Goal: Information Seeking & Learning: Check status

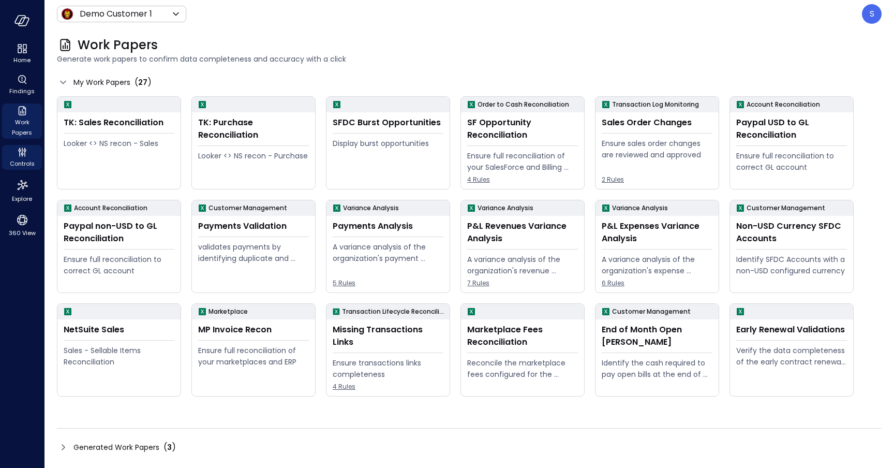
click at [25, 162] on span "Controls" at bounding box center [22, 163] width 25 height 10
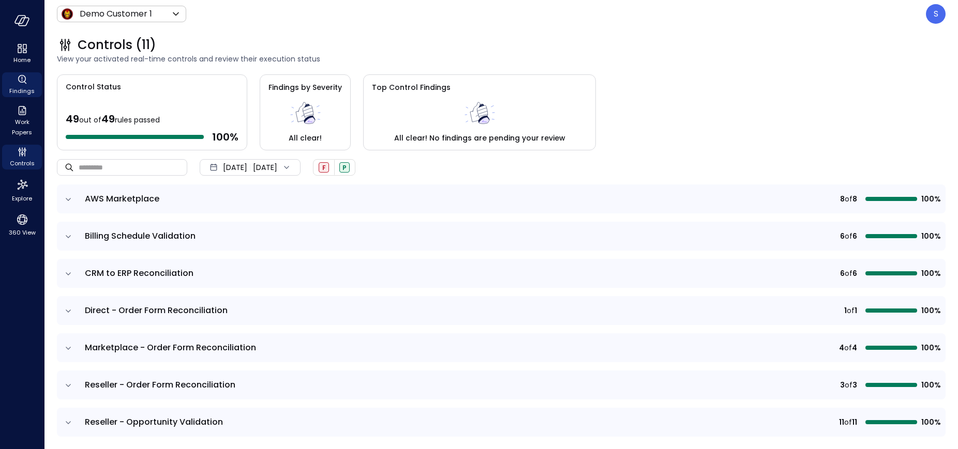
click at [21, 82] on icon "Findings" at bounding box center [22, 79] width 8 height 8
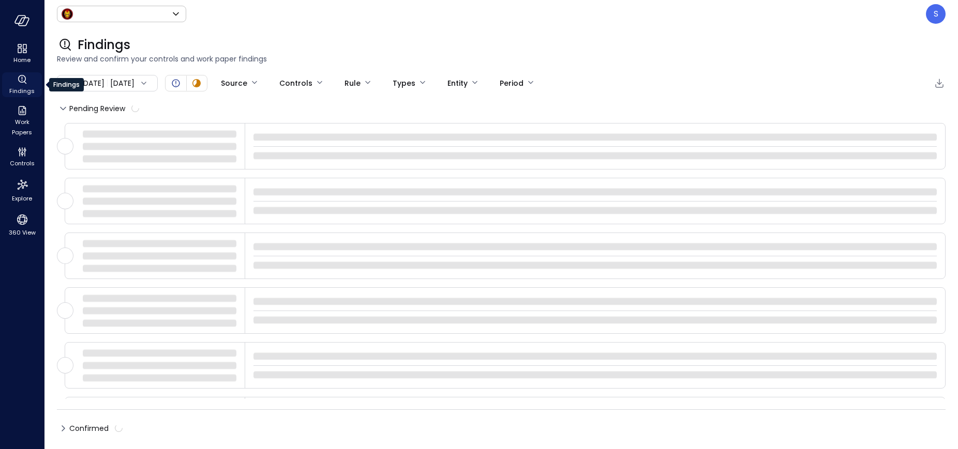
type input "*****"
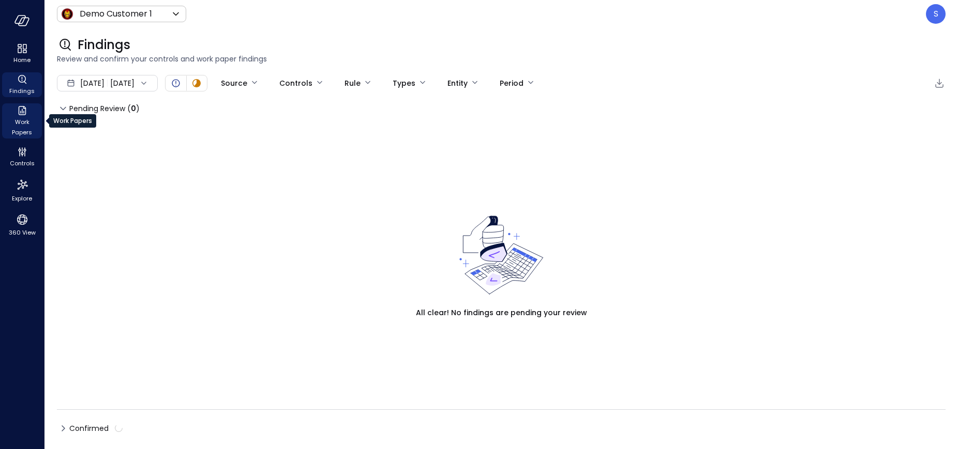
click at [22, 133] on span "Work Papers" at bounding box center [22, 127] width 32 height 21
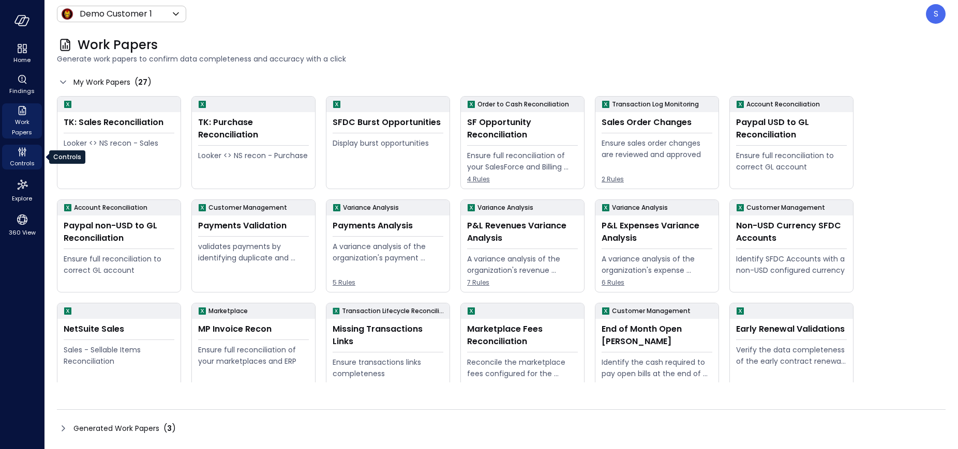
click at [22, 155] on icon "Controls" at bounding box center [22, 154] width 3 height 3
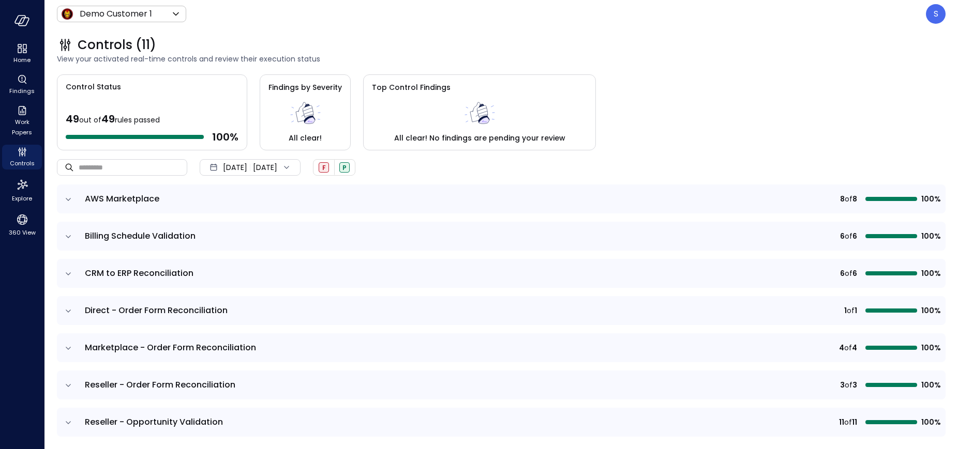
click at [289, 168] on icon at bounding box center [286, 167] width 5 height 3
click at [249, 229] on li "Current Year [DATE]" at bounding box center [256, 229] width 82 height 17
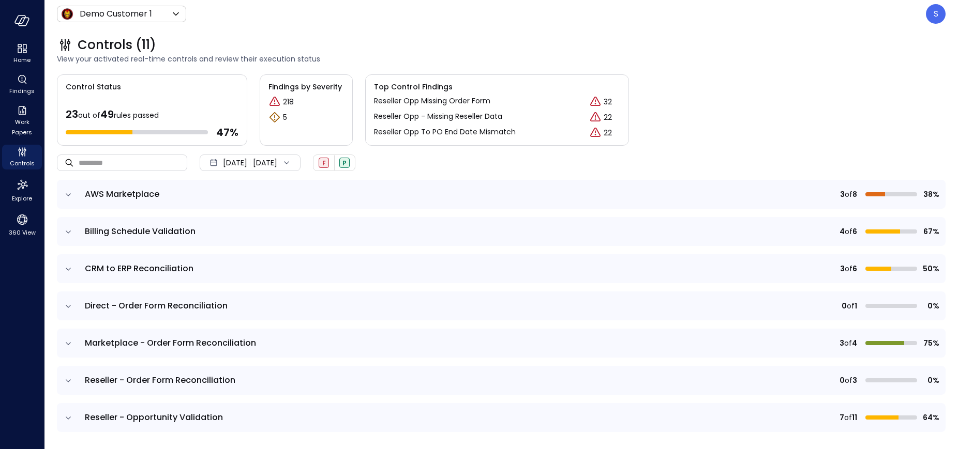
click at [68, 231] on icon "expand row" at bounding box center [68, 232] width 10 height 10
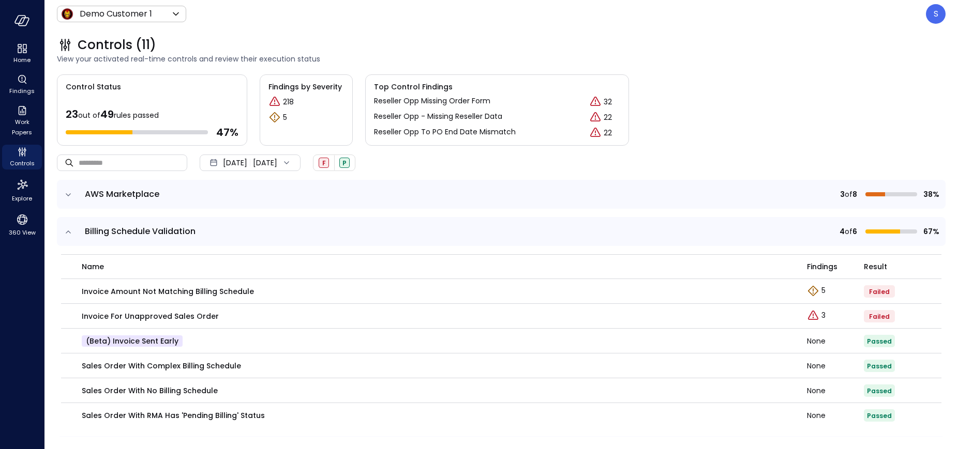
click at [68, 232] on icon "expand row" at bounding box center [68, 232] width 10 height 10
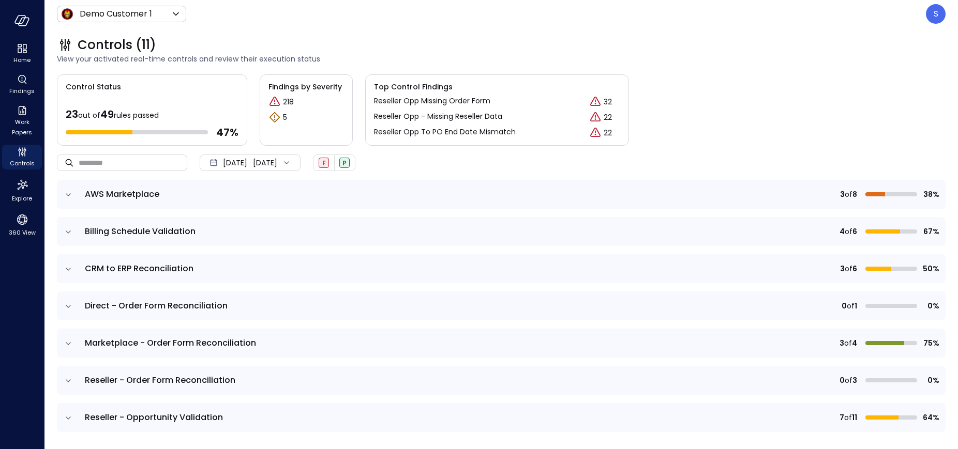
click at [69, 269] on icon "expand row" at bounding box center [68, 269] width 5 height 3
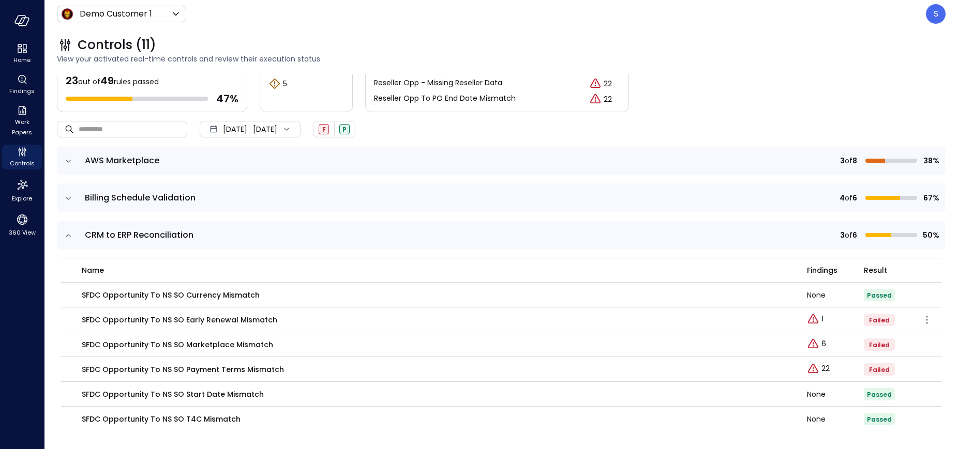
scroll to position [51, 0]
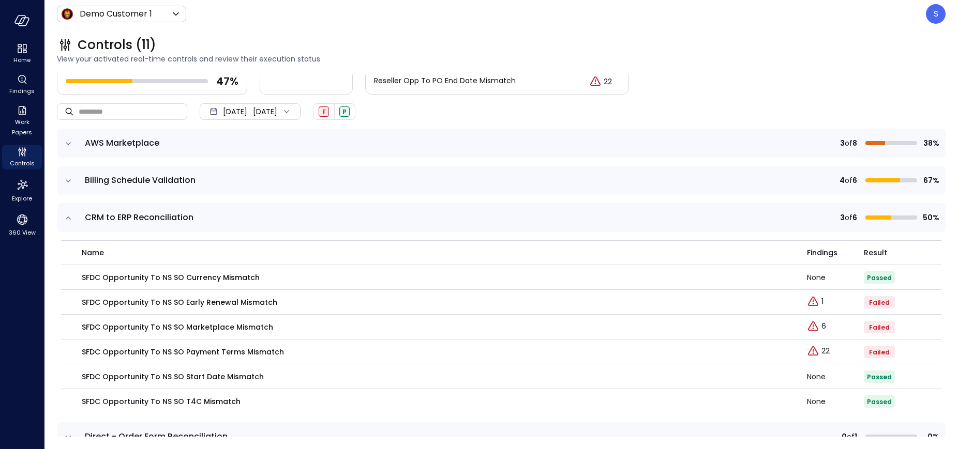
click at [70, 219] on icon "expand row" at bounding box center [68, 218] width 5 height 3
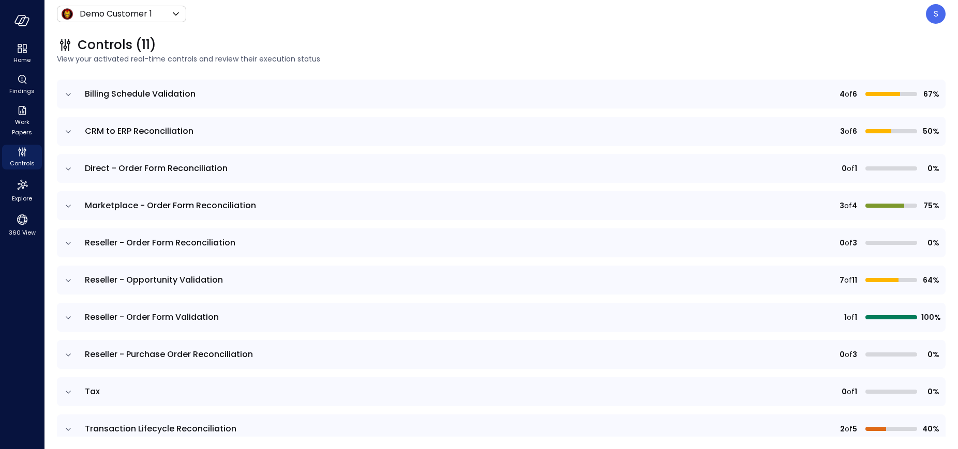
scroll to position [141, 0]
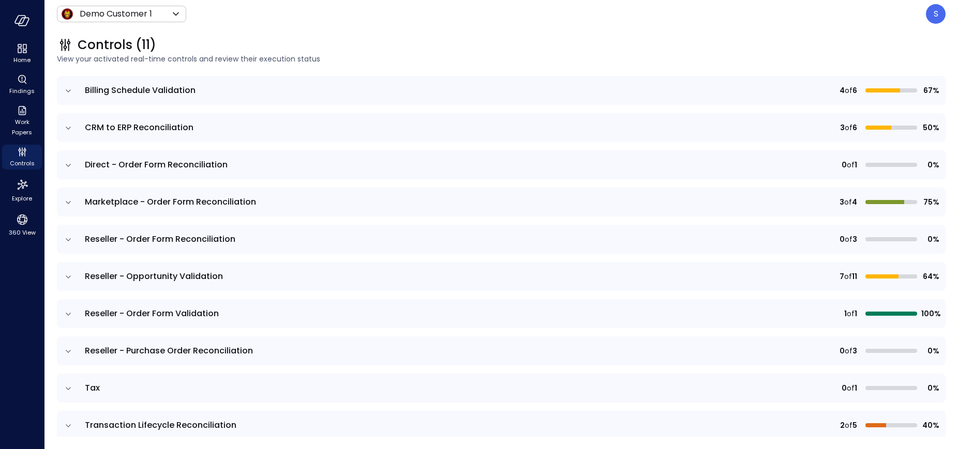
click at [69, 350] on icon "expand row" at bounding box center [68, 352] width 10 height 10
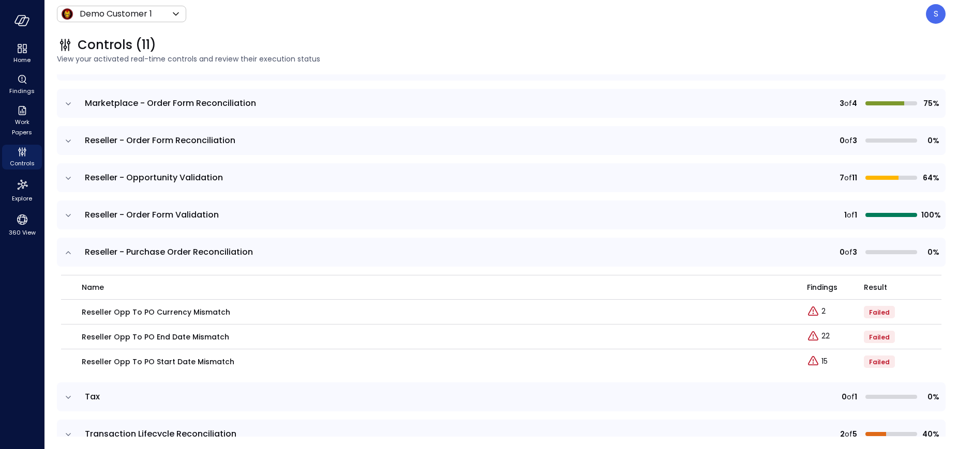
scroll to position [246, 0]
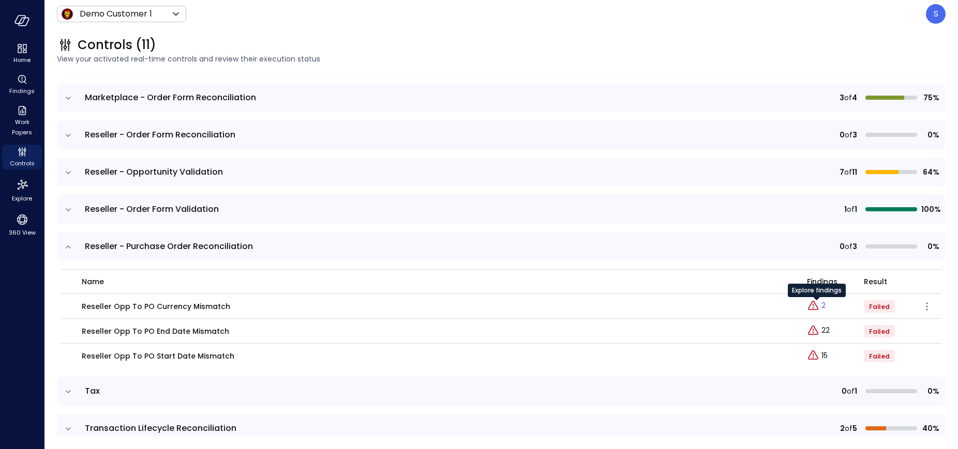
click at [823, 305] on p "2" at bounding box center [823, 305] width 4 height 11
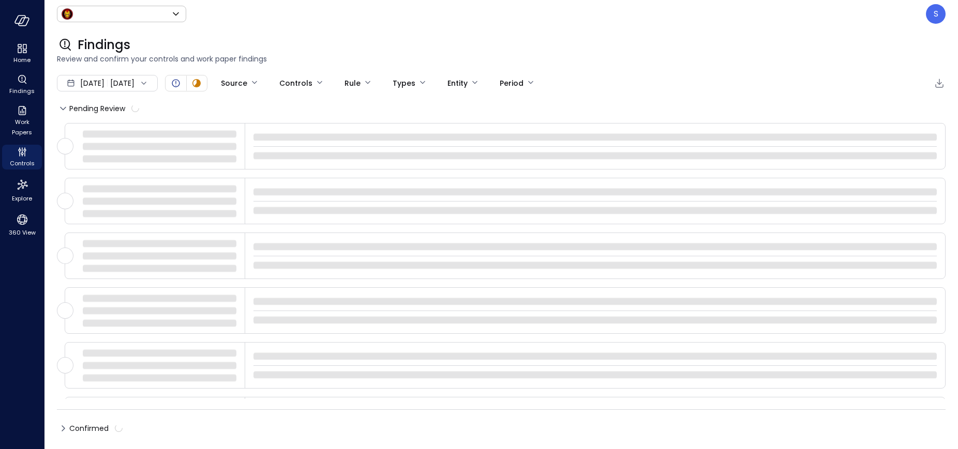
type input "*****"
type input "****"
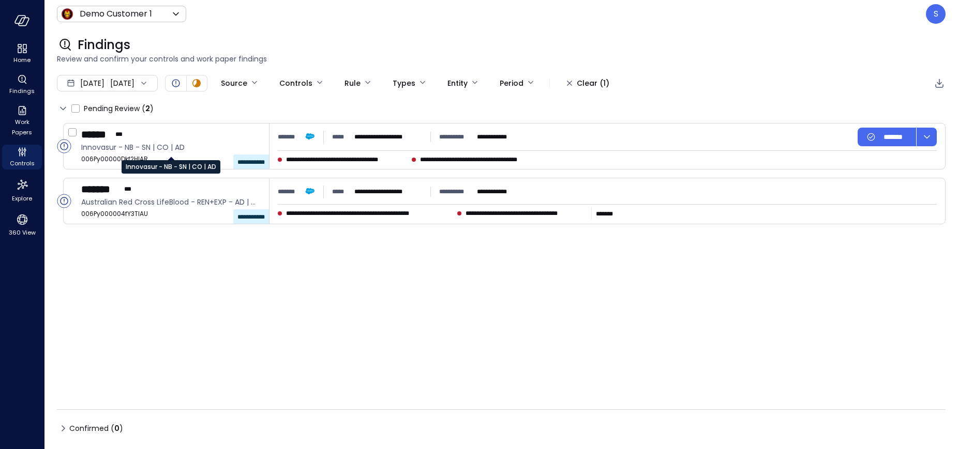
click at [145, 153] on div "Innovasur - NB - SN | CO | AD" at bounding box center [171, 163] width 99 height 21
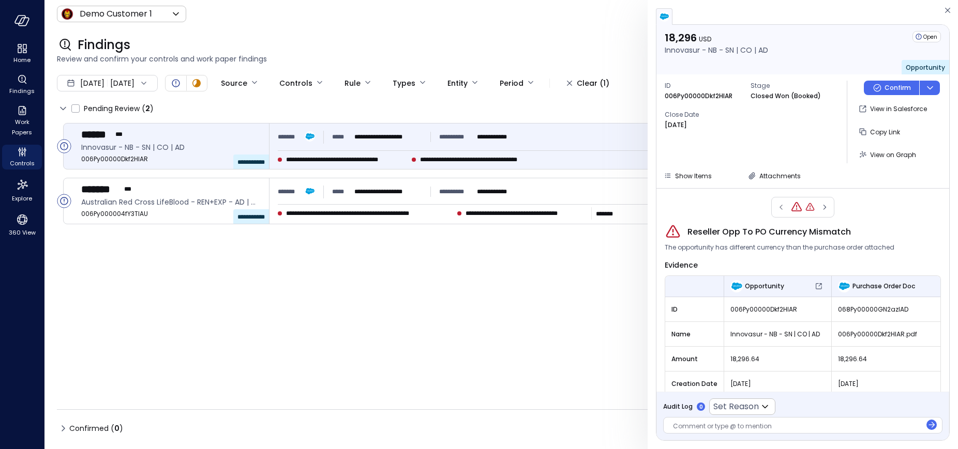
scroll to position [38, 0]
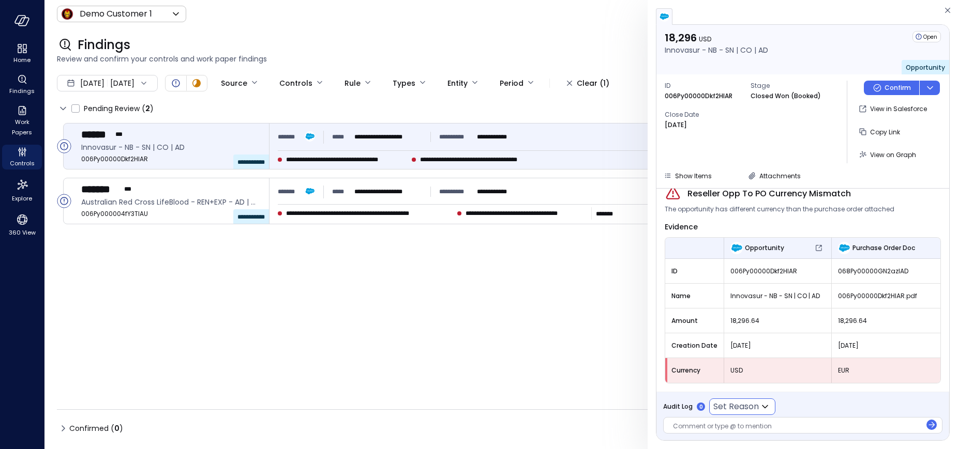
click at [768, 407] on icon at bounding box center [765, 407] width 12 height 12
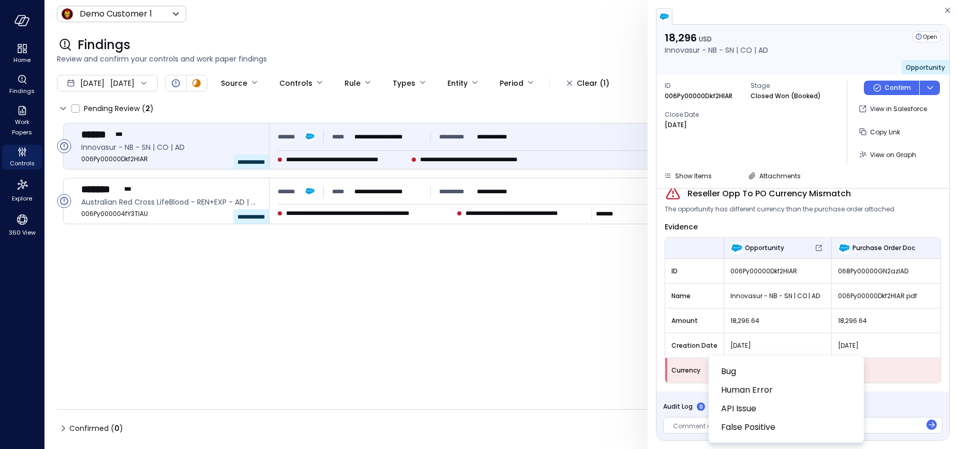
click at [761, 160] on div at bounding box center [479, 224] width 958 height 449
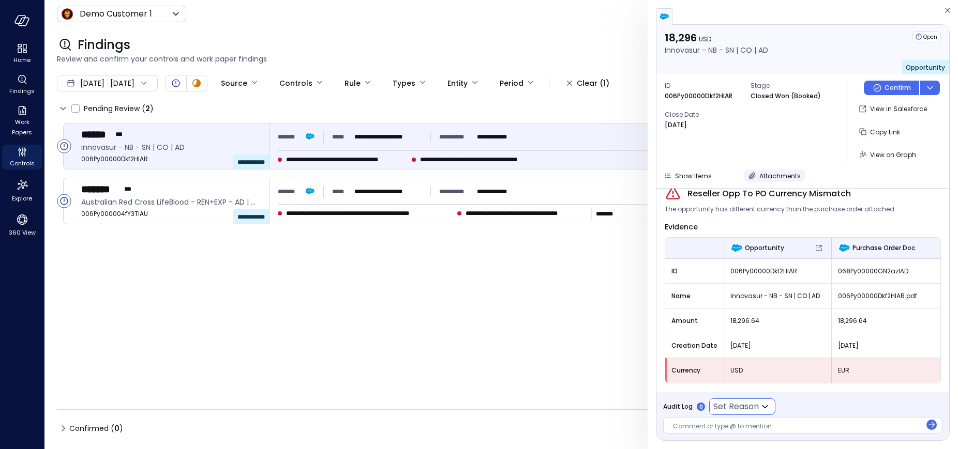
click at [751, 174] on icon "button" at bounding box center [752, 176] width 10 height 10
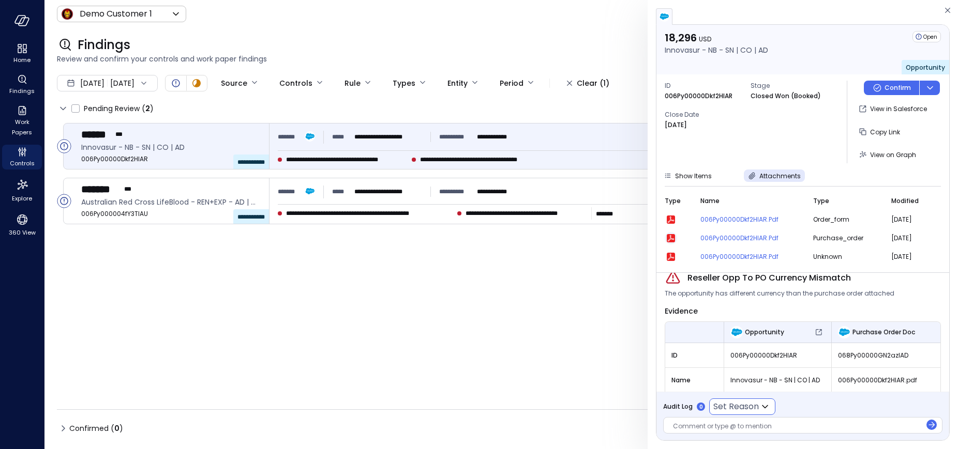
click at [672, 236] on icon "button" at bounding box center [671, 238] width 8 height 8
click at [22, 127] on span "Work Papers" at bounding box center [22, 127] width 32 height 21
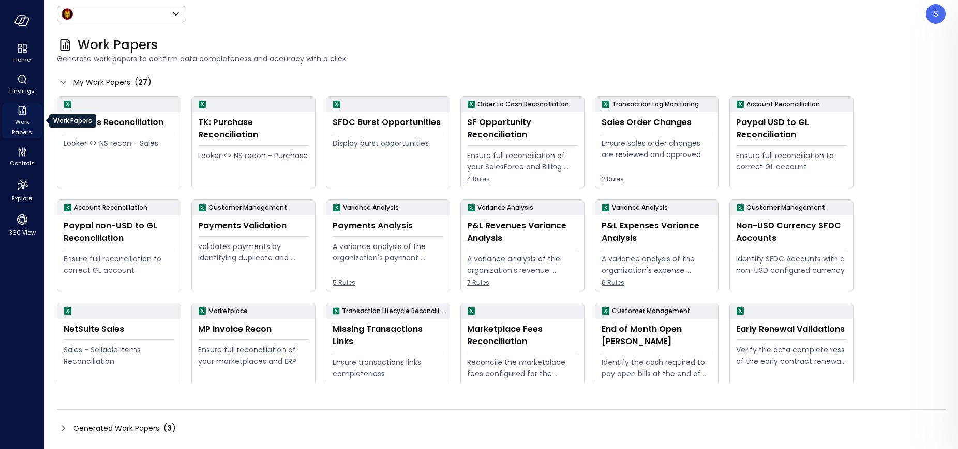
type input "*****"
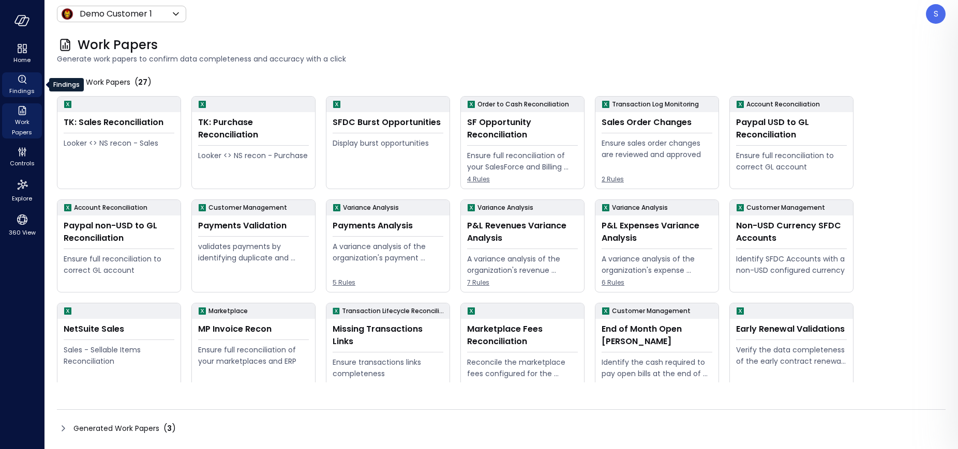
click at [19, 84] on icon "Findings" at bounding box center [22, 79] width 12 height 12
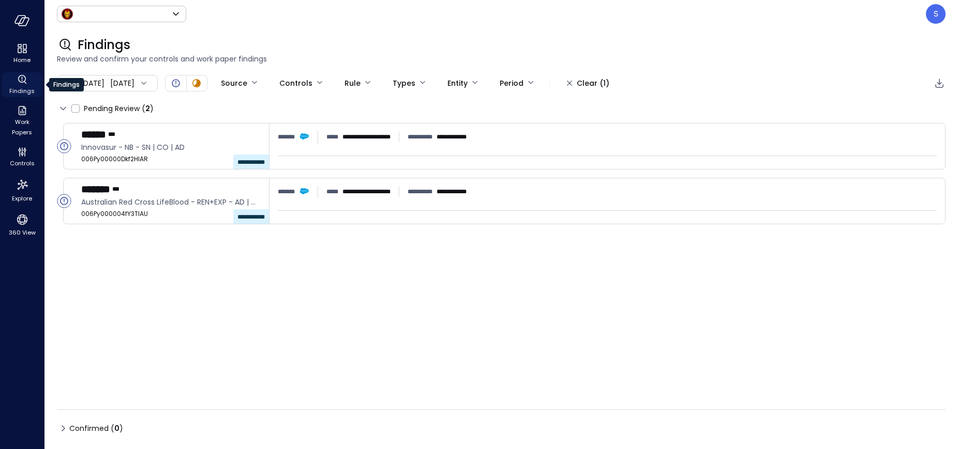
type input "*****"
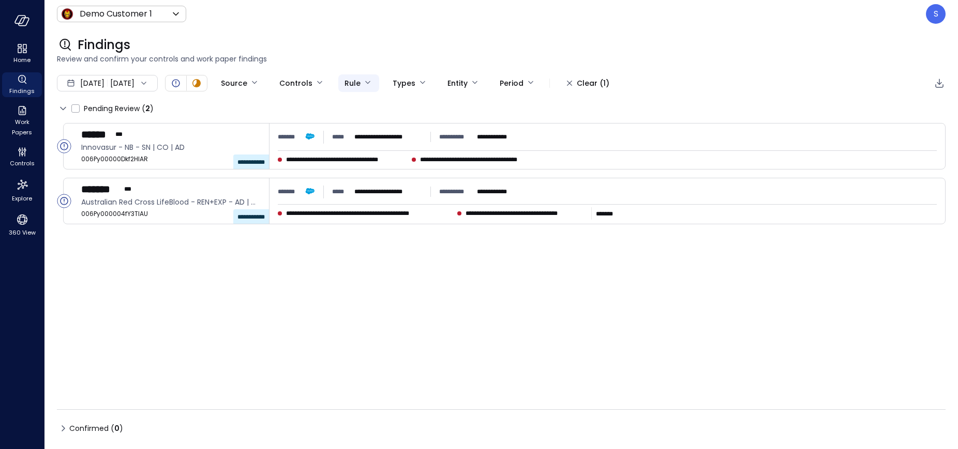
click at [398, 83] on body "**********" at bounding box center [479, 224] width 958 height 449
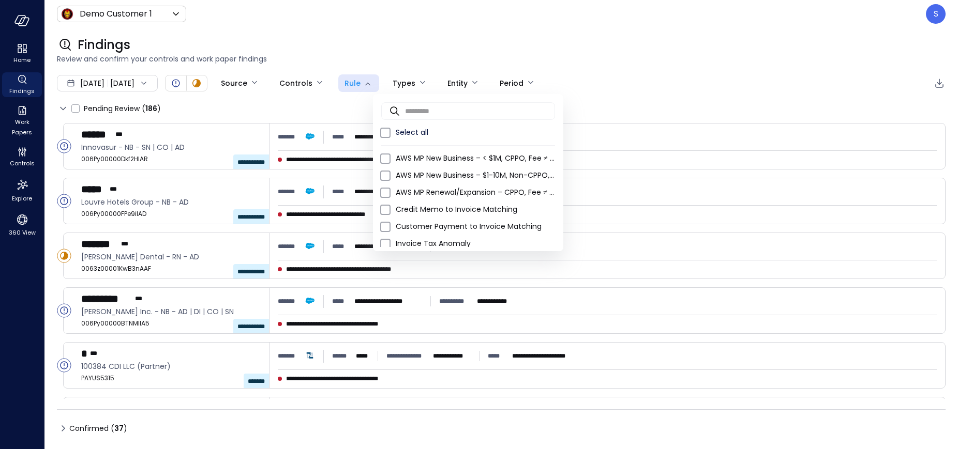
click at [354, 101] on div at bounding box center [479, 224] width 958 height 449
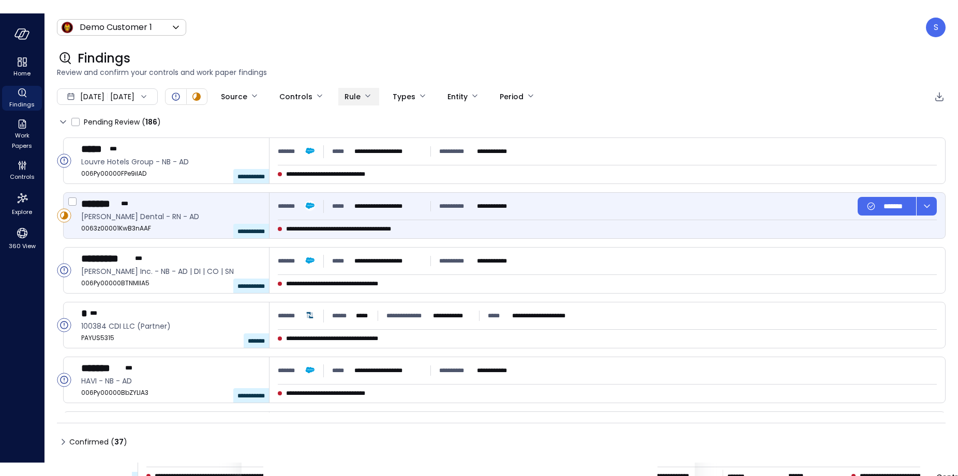
scroll to position [71, 0]
